Goal: Find specific page/section: Find specific page/section

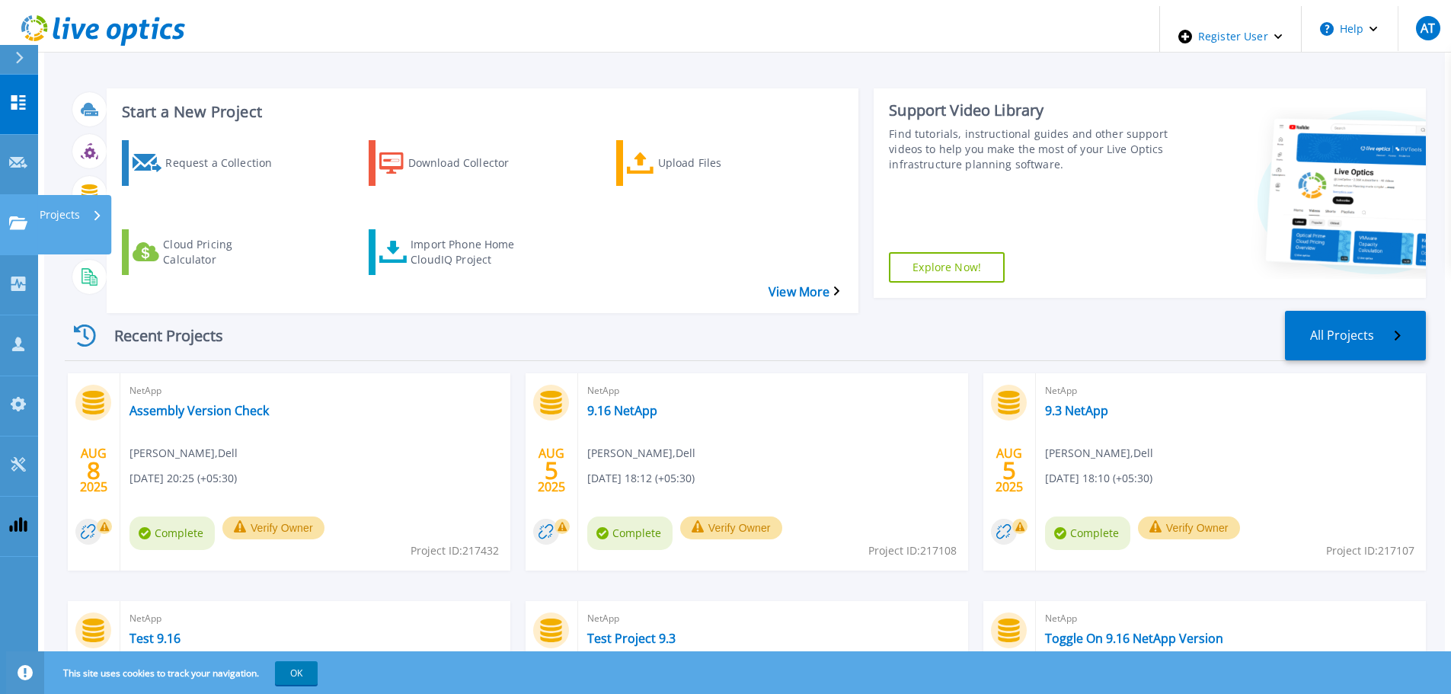
click at [17, 216] on icon at bounding box center [18, 222] width 18 height 13
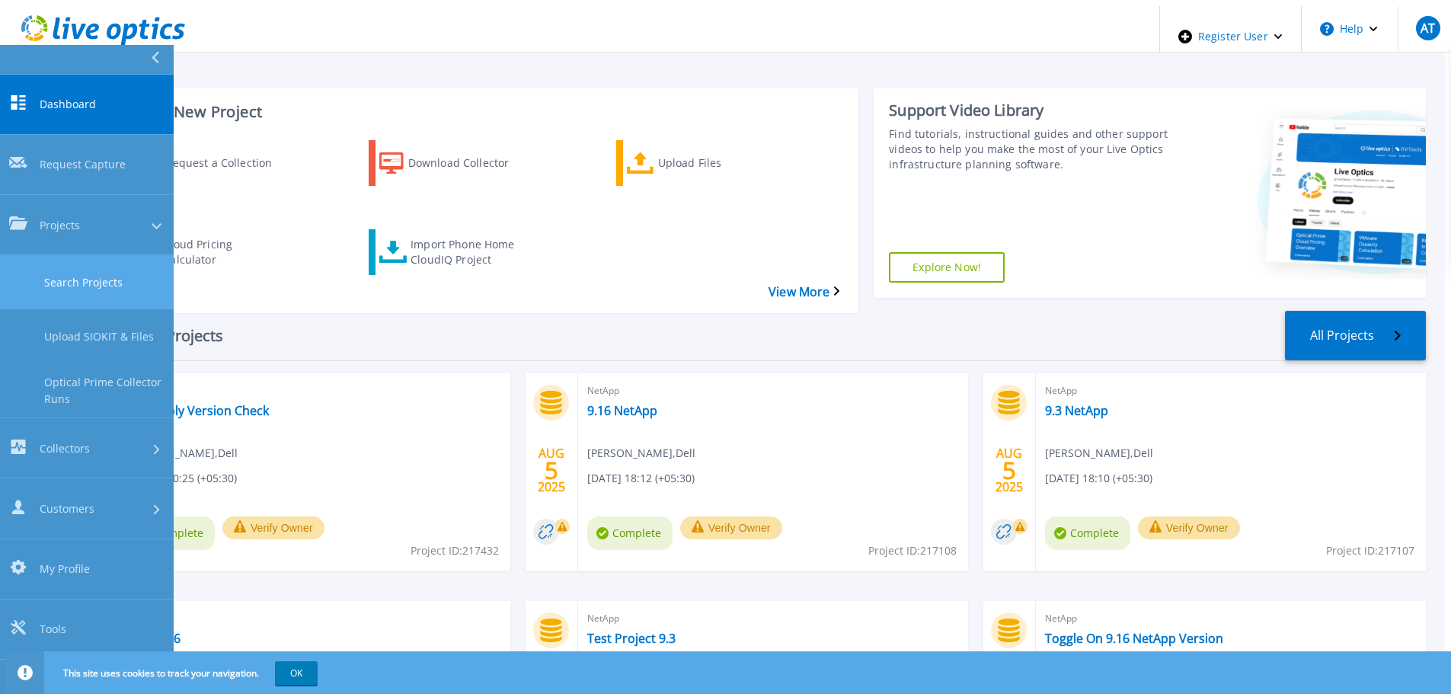
click at [94, 255] on link "Search Projects" at bounding box center [87, 282] width 174 height 54
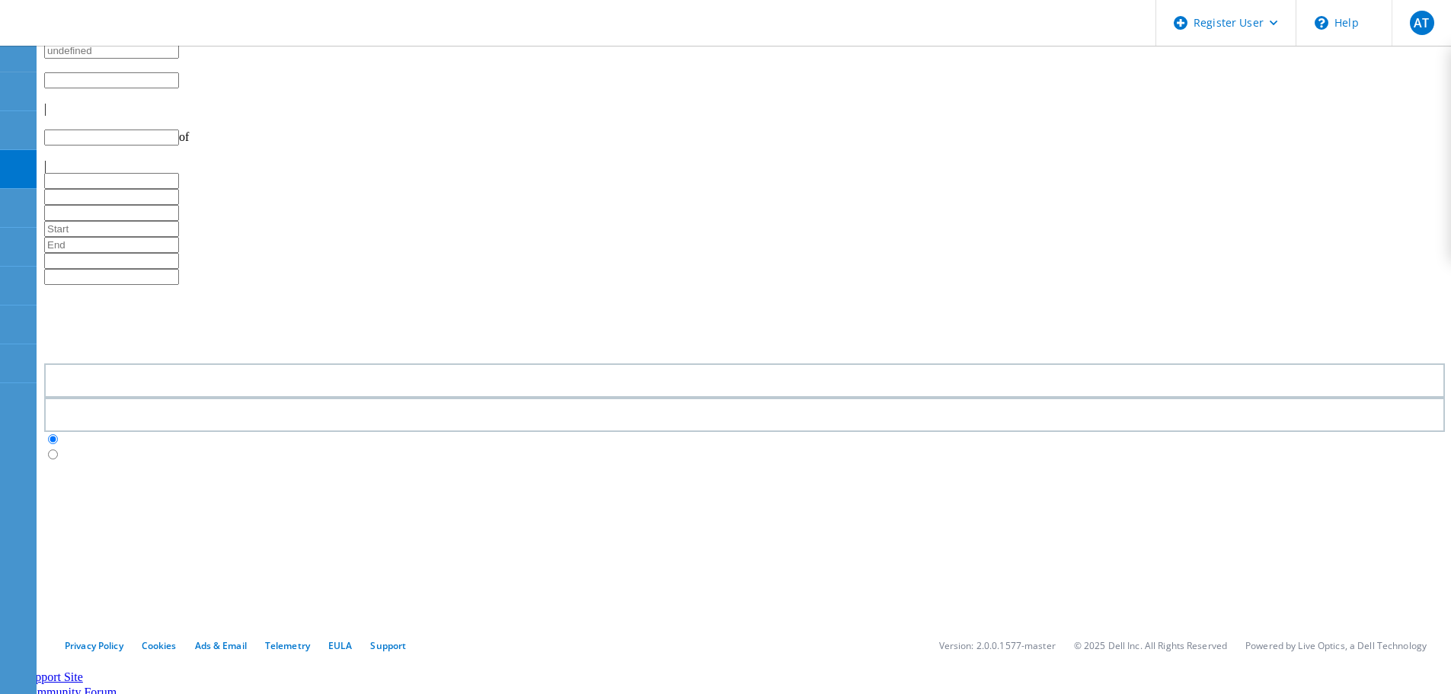
type input "1"
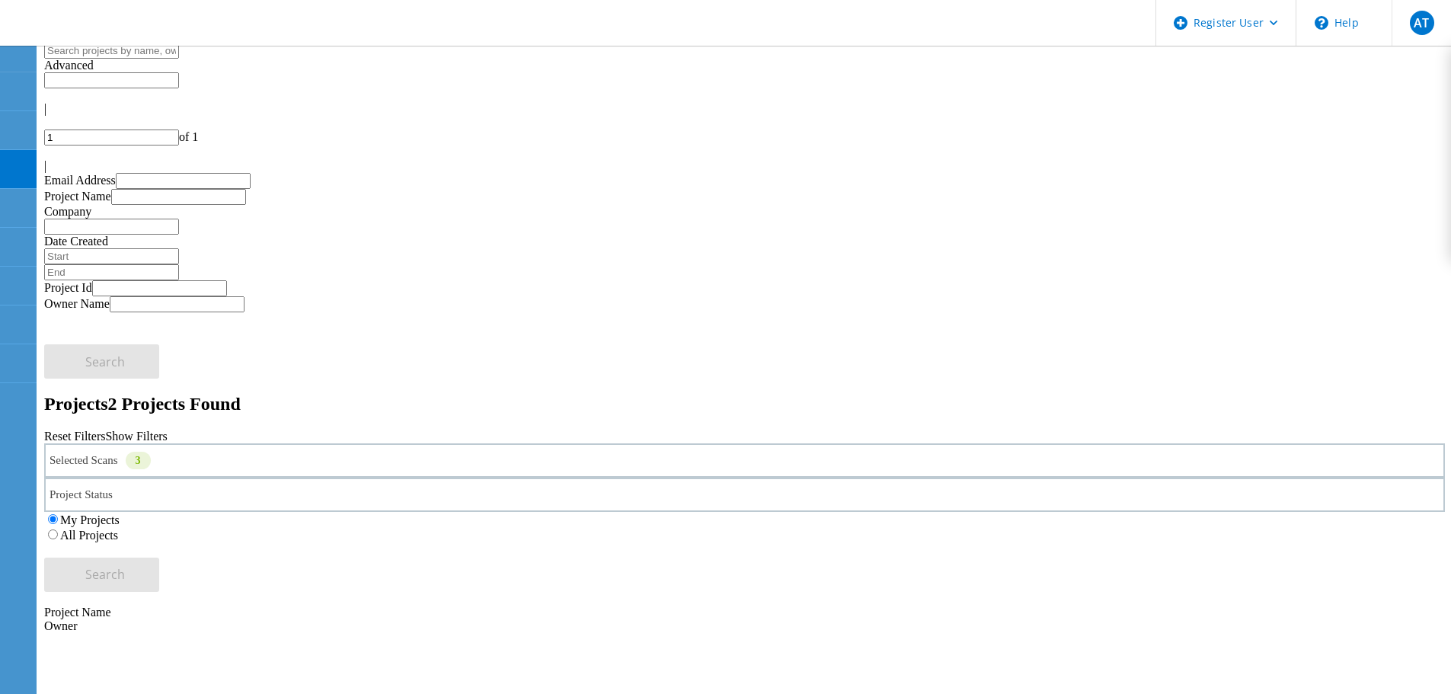
click at [118, 529] on label "All Projects" at bounding box center [89, 535] width 58 height 13
click at [58, 529] on input "All Projects" at bounding box center [53, 534] width 10 height 10
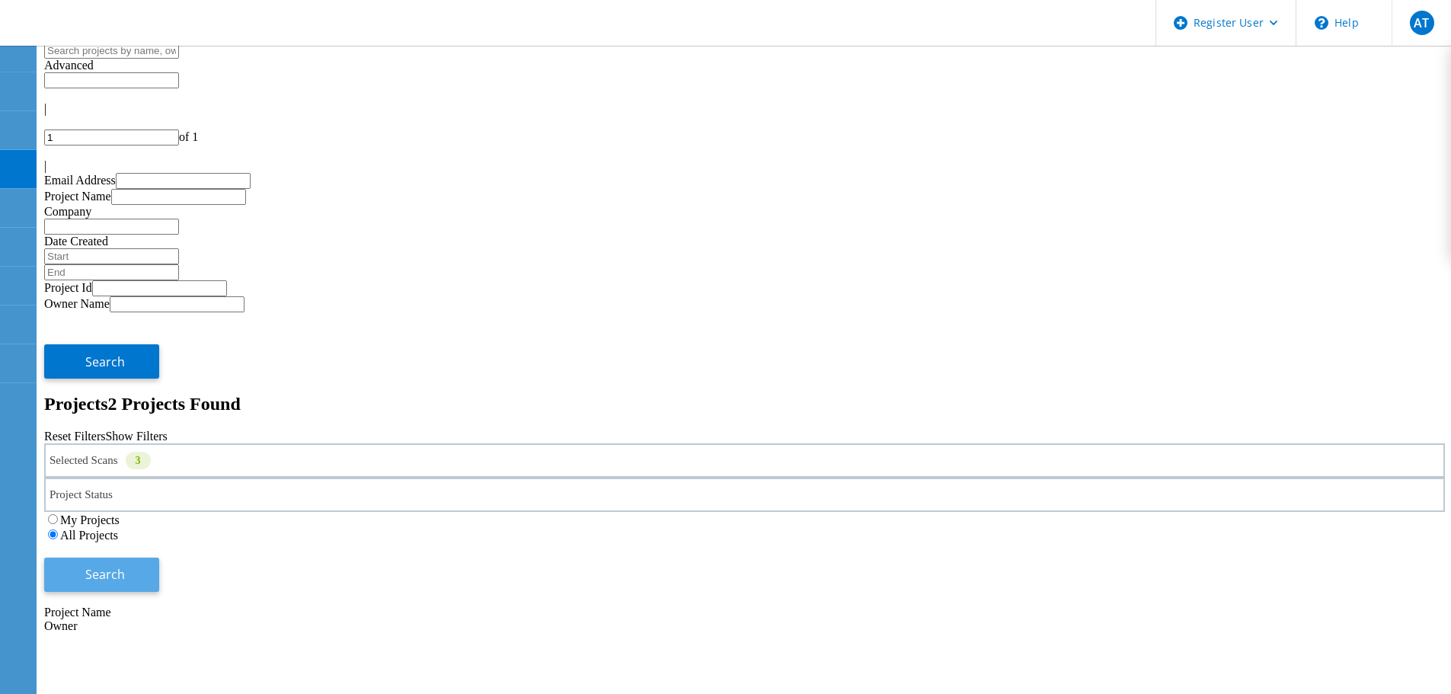
click at [125, 566] on span "Search" at bounding box center [105, 574] width 40 height 17
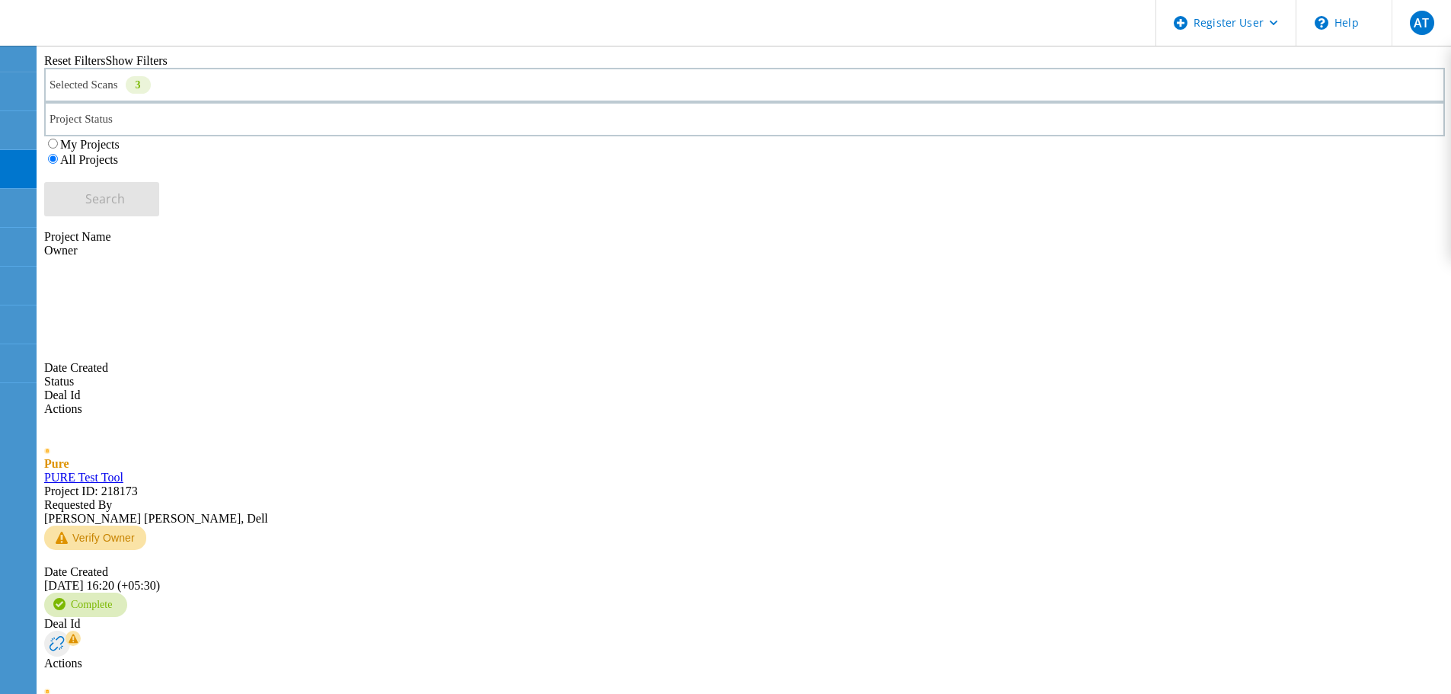
scroll to position [381, 0]
